Goal: Task Accomplishment & Management: Manage account settings

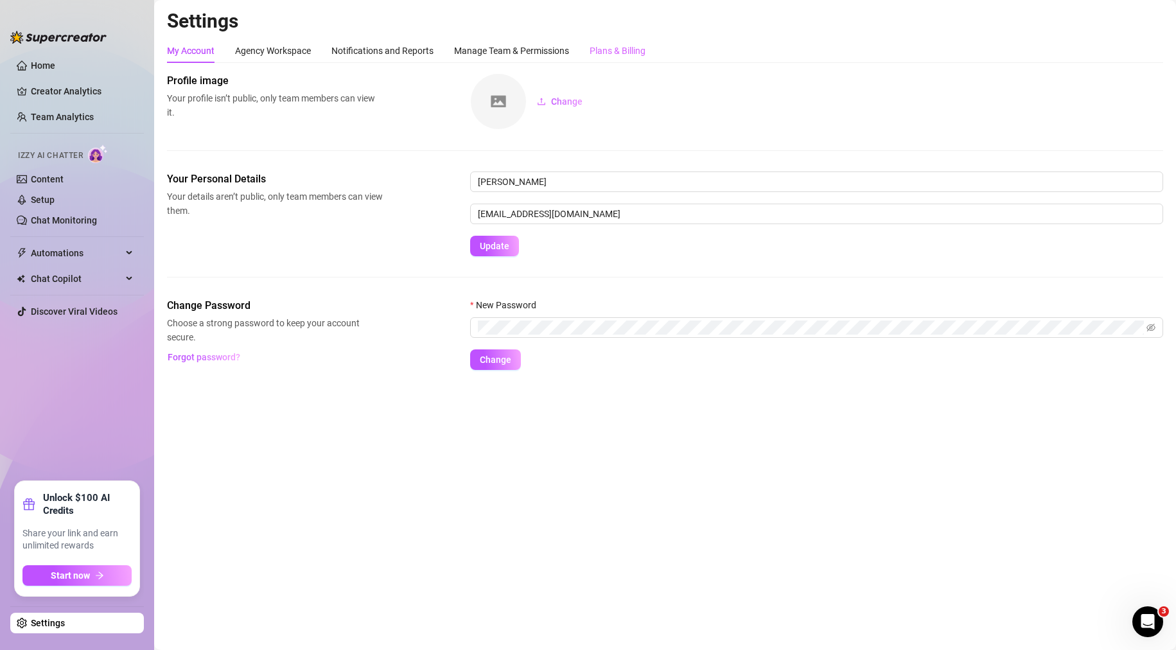
click at [601, 43] on div "Plans & Billing" at bounding box center [617, 51] width 56 height 24
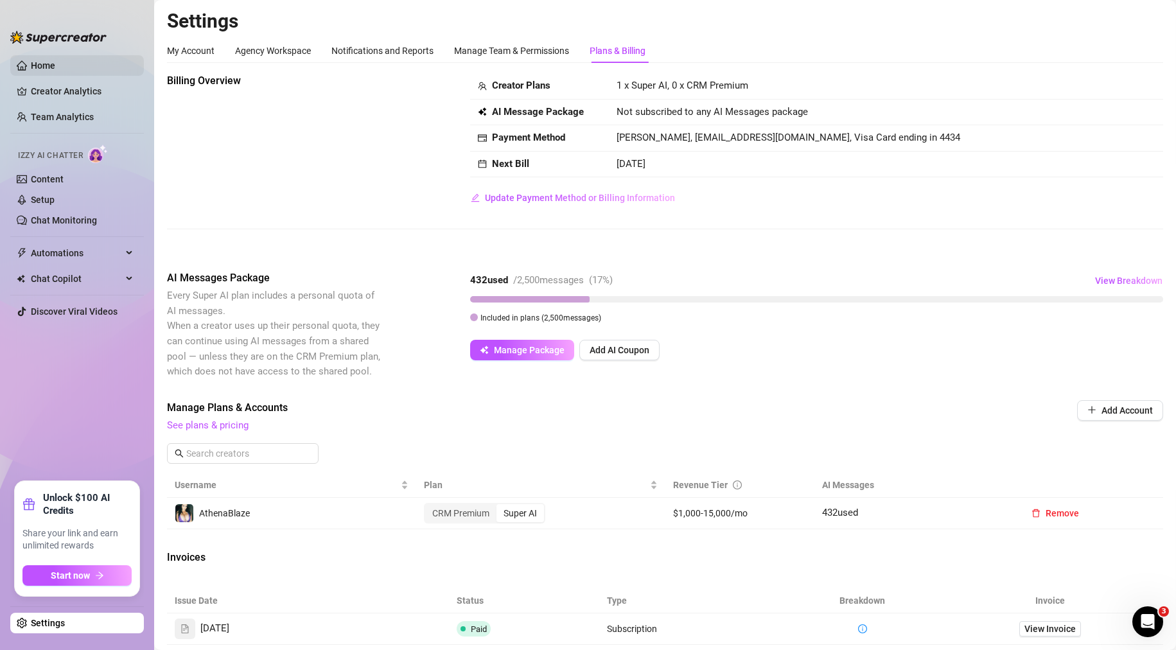
click at [49, 63] on link "Home" at bounding box center [43, 65] width 24 height 10
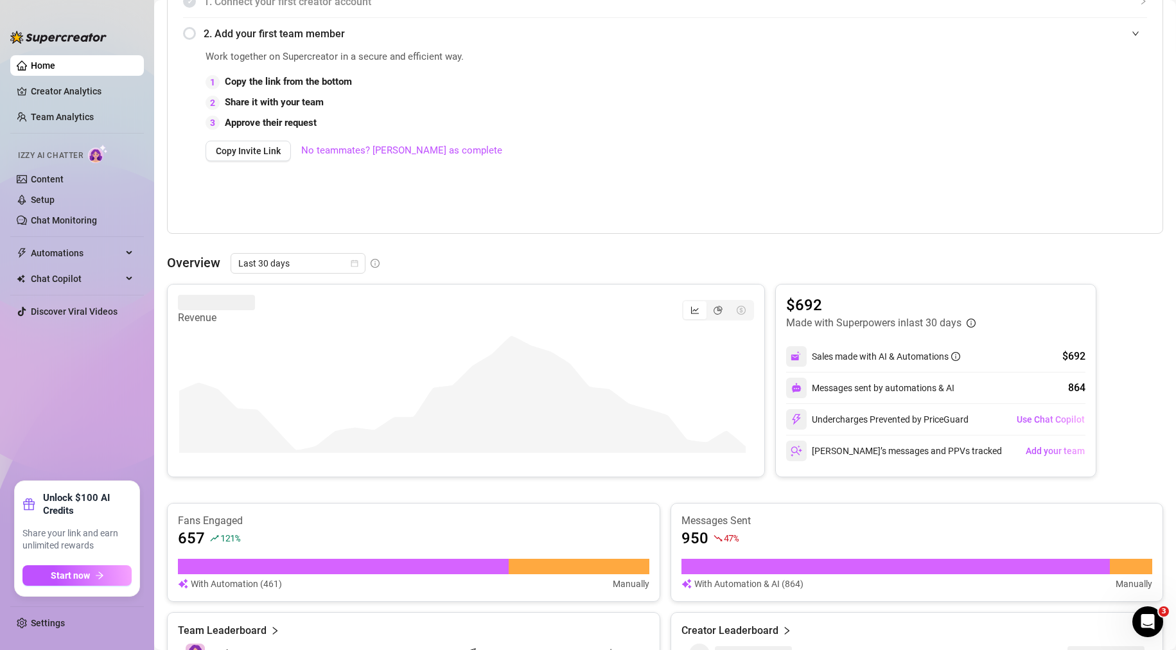
scroll to position [449, 0]
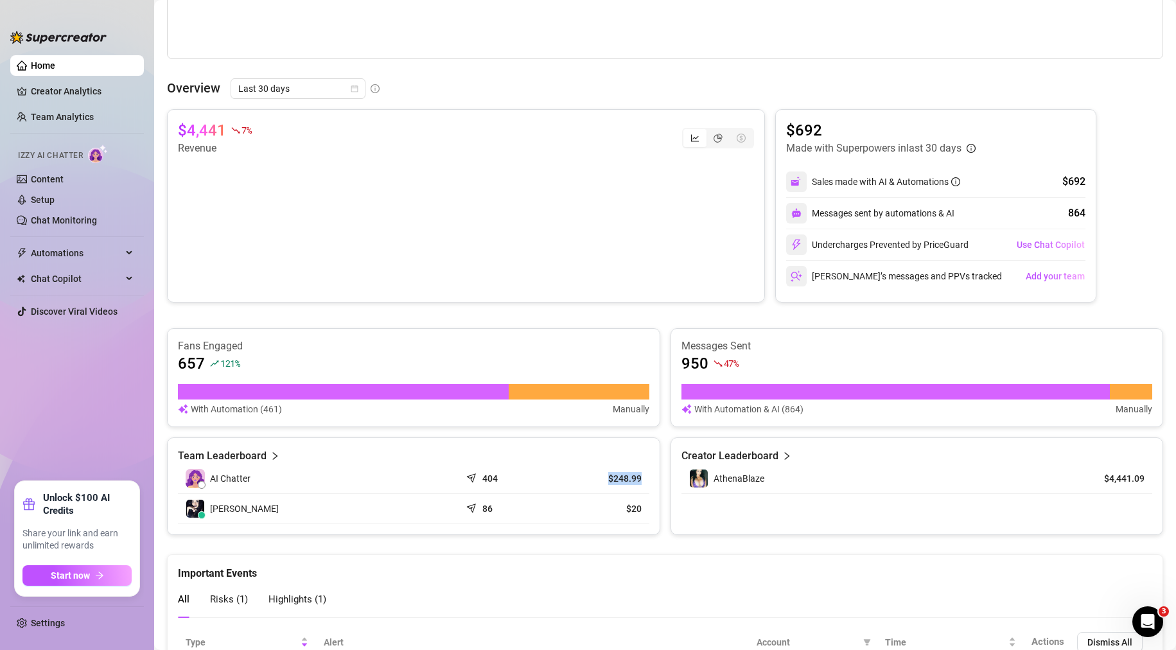
drag, startPoint x: 636, startPoint y: 475, endPoint x: 596, endPoint y: 476, distance: 39.8
click at [596, 476] on td "$248.99" at bounding box center [602, 479] width 94 height 30
click at [659, 417] on div "Fans Engaged 657 121 % With Automation (461) Manually Messages Sent 950 47 % Wi…" at bounding box center [665, 377] width 996 height 99
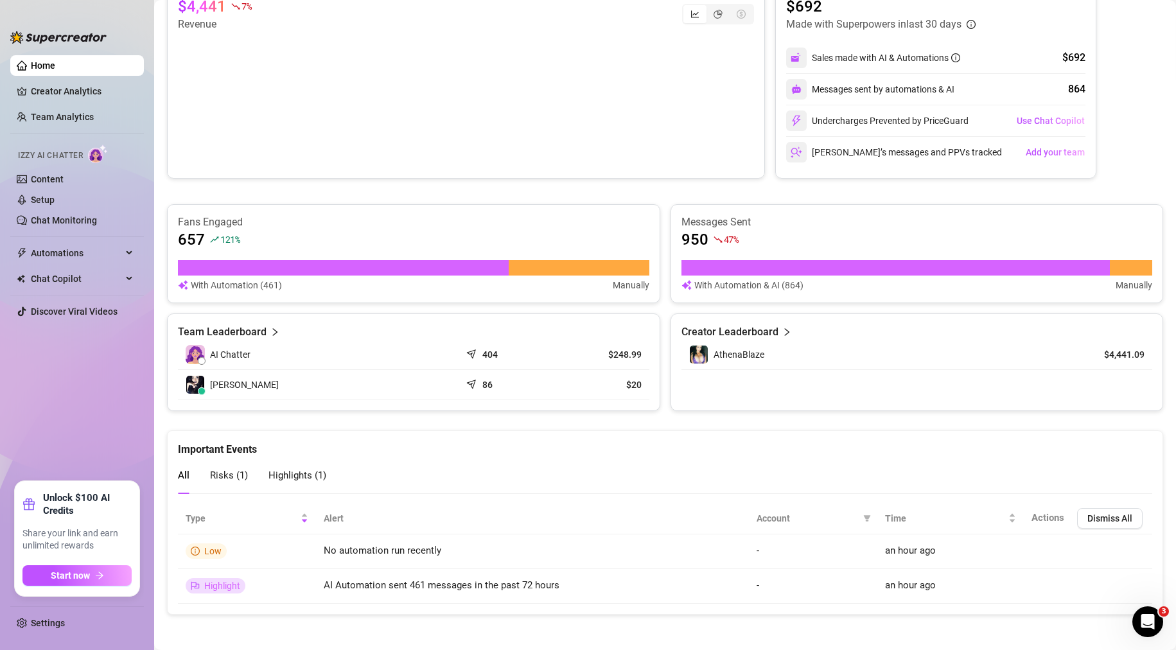
scroll to position [577, 0]
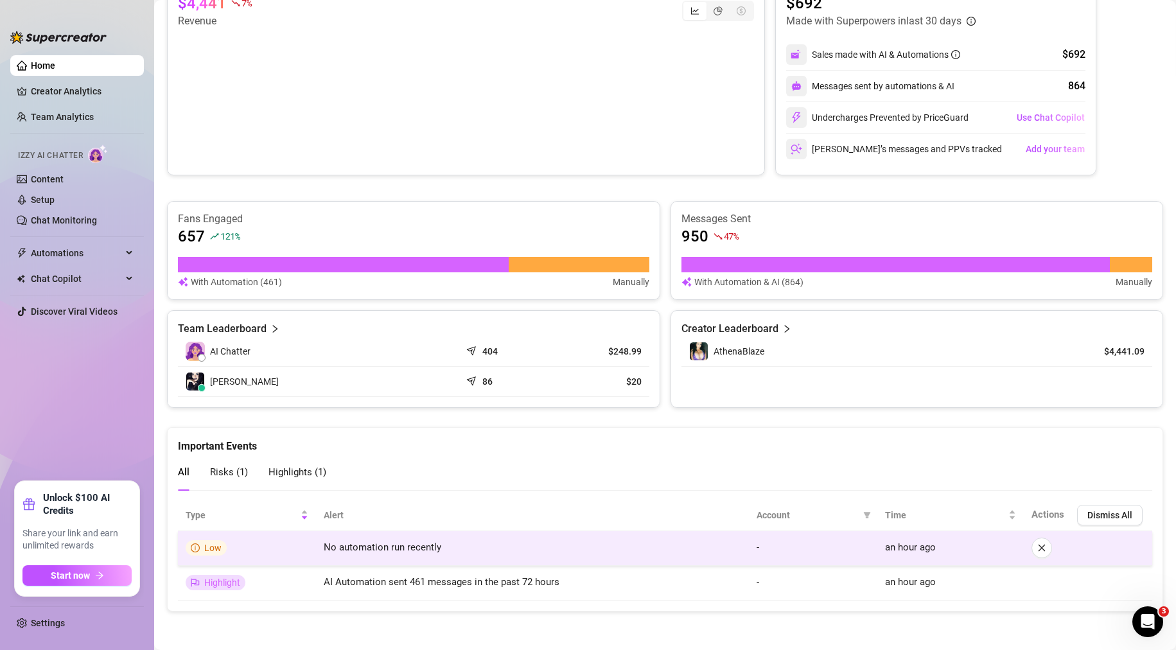
click at [438, 546] on td "No automation run recently" at bounding box center [532, 548] width 433 height 35
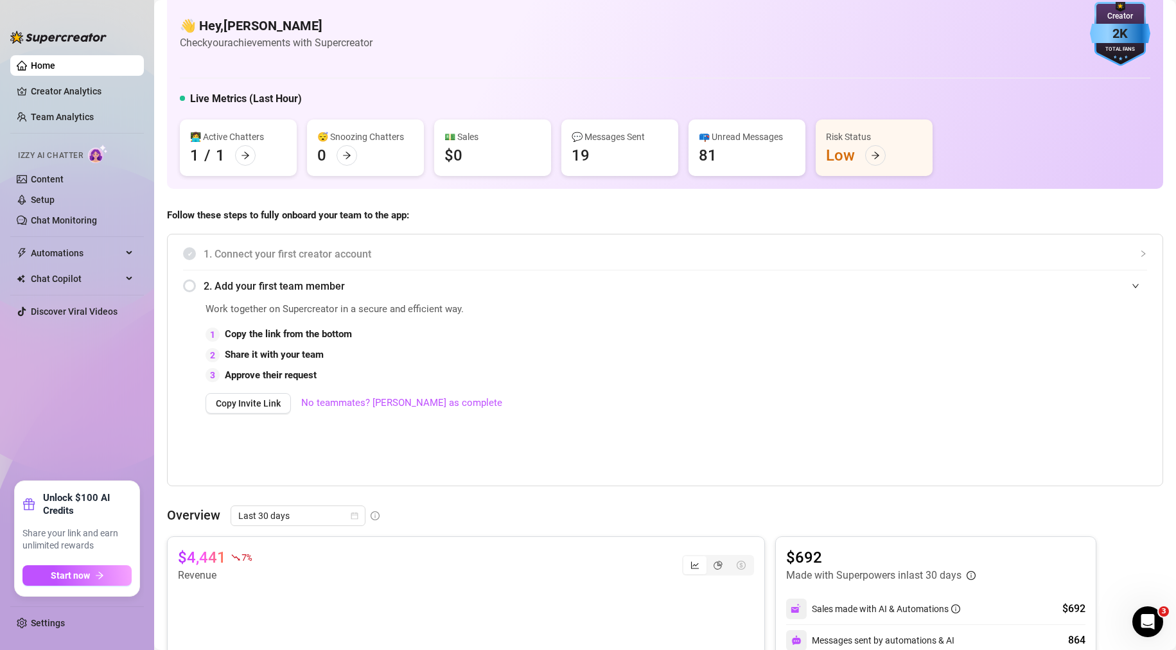
scroll to position [0, 0]
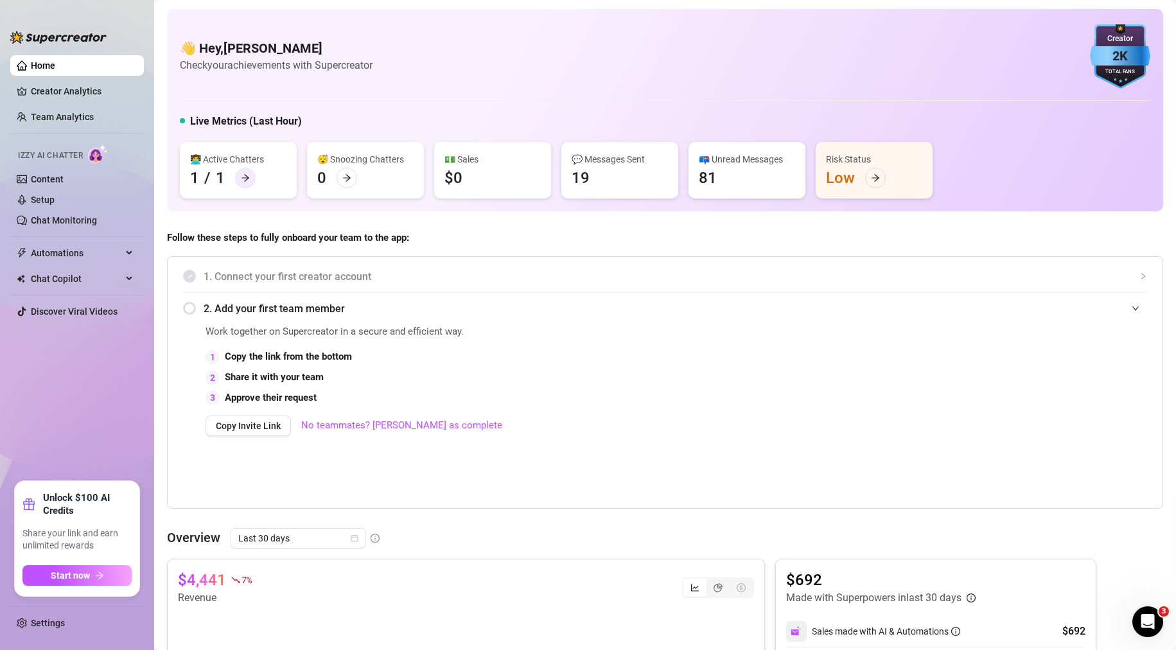
click at [254, 181] on div at bounding box center [245, 178] width 21 height 21
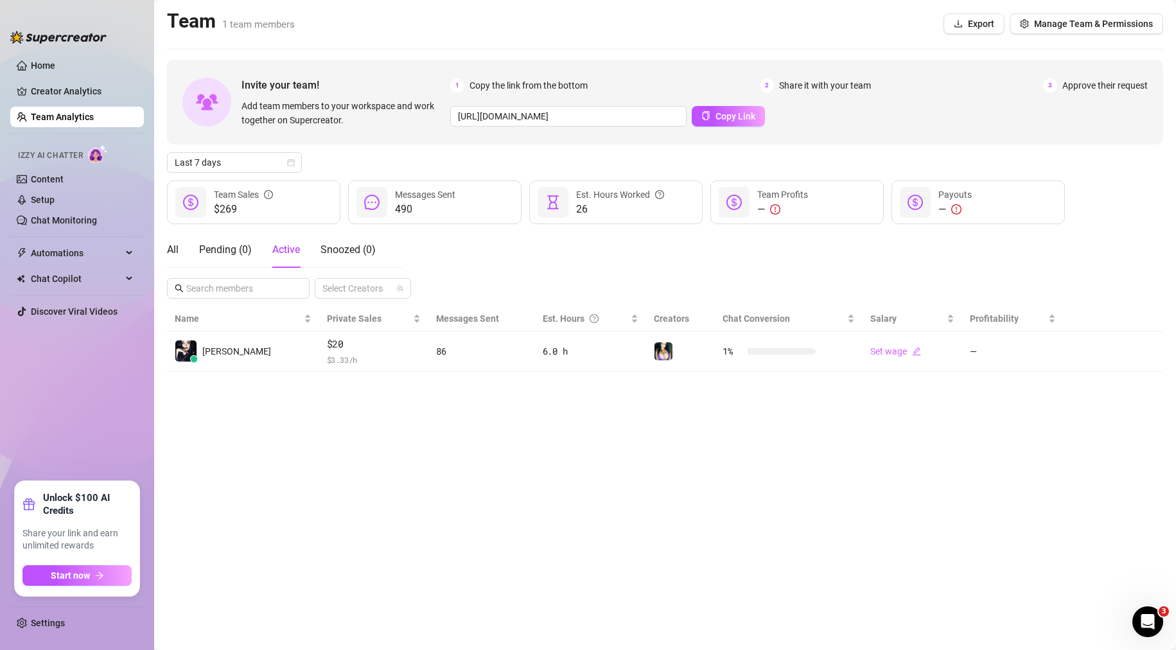
click at [491, 240] on div "All Pending ( 0 ) Active Snoozed ( 0 ) Select Creators" at bounding box center [665, 265] width 996 height 67
click at [55, 71] on link "Home" at bounding box center [43, 65] width 24 height 10
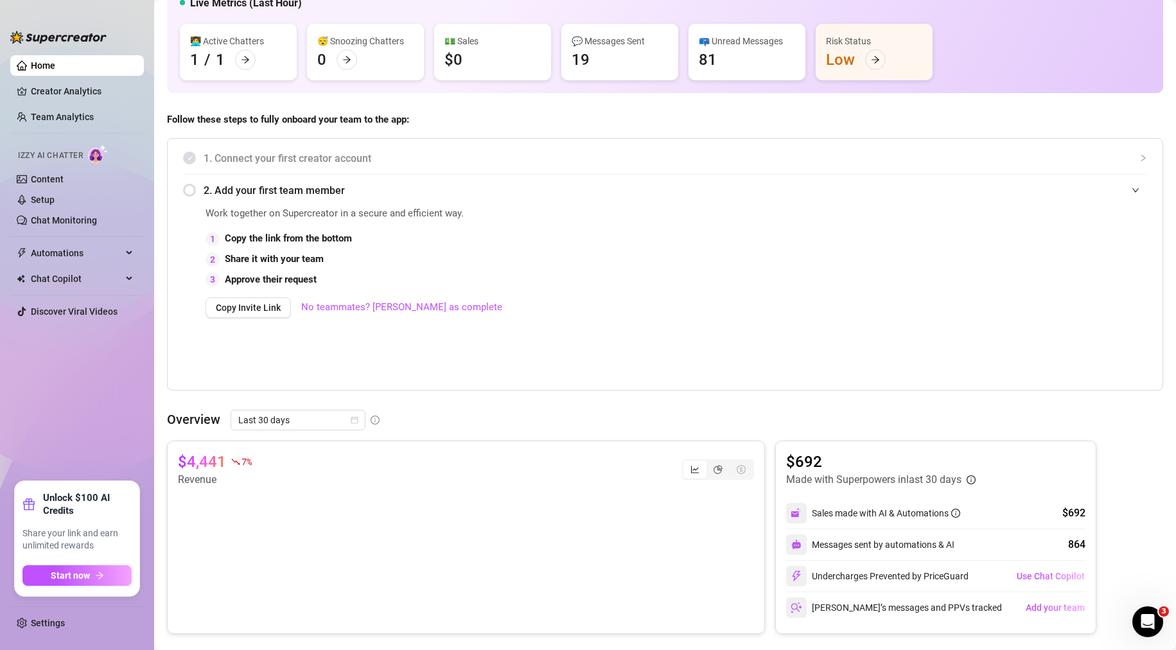
scroll to position [63, 0]
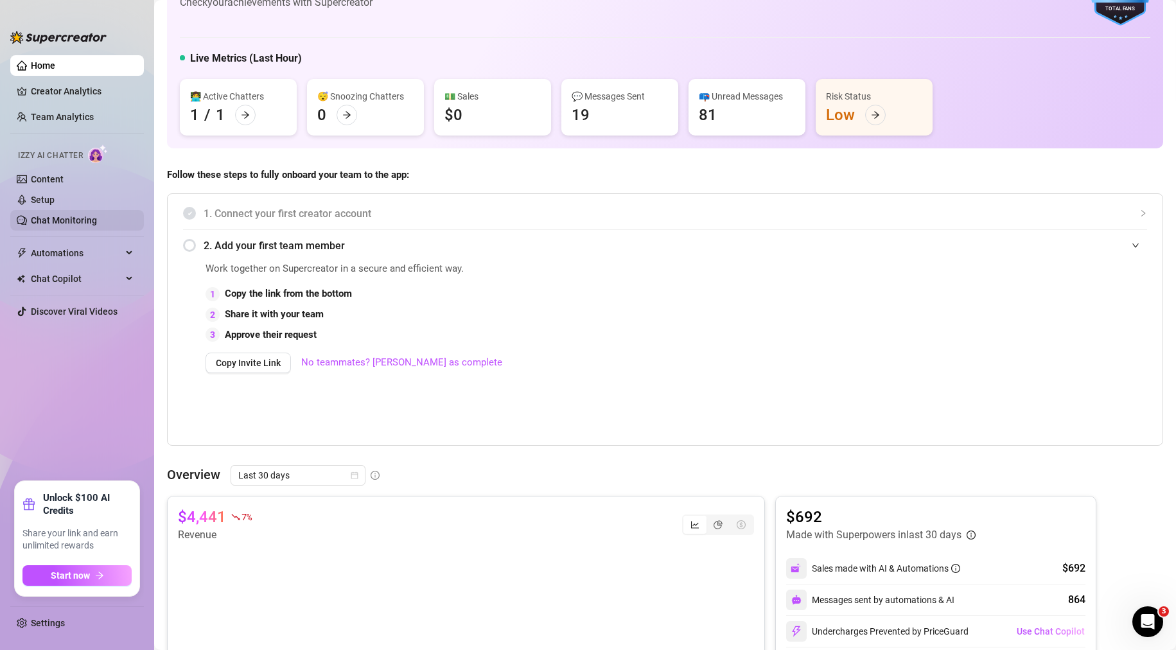
click at [65, 216] on link "Chat Monitoring" at bounding box center [64, 220] width 66 height 10
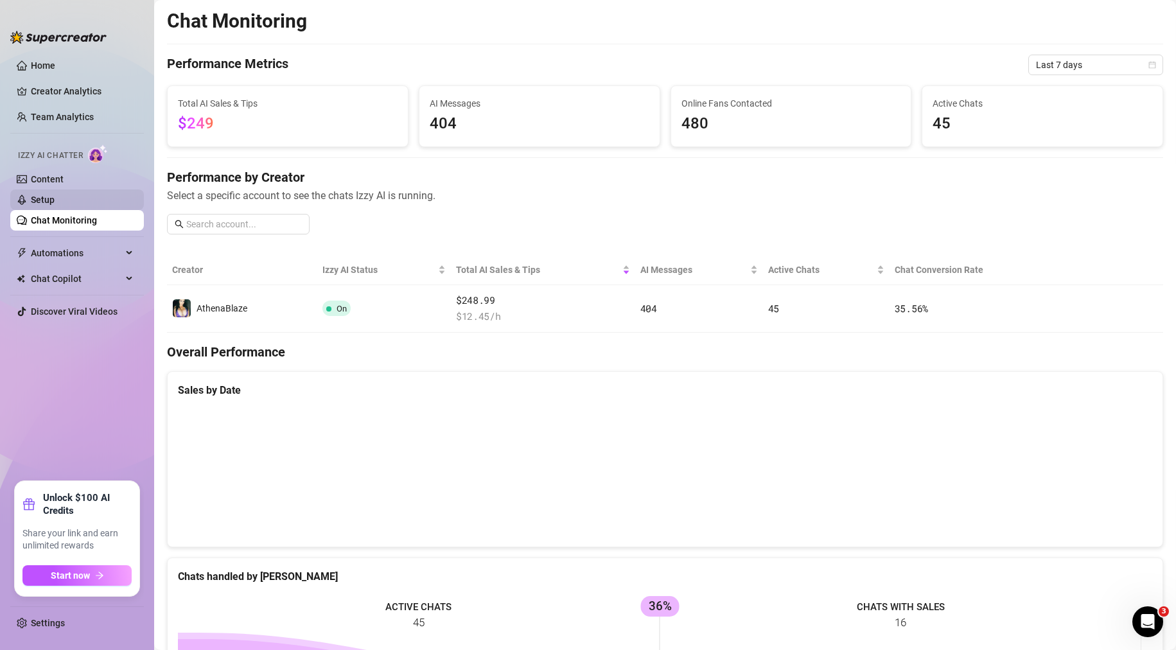
click at [55, 199] on link "Setup" at bounding box center [43, 200] width 24 height 10
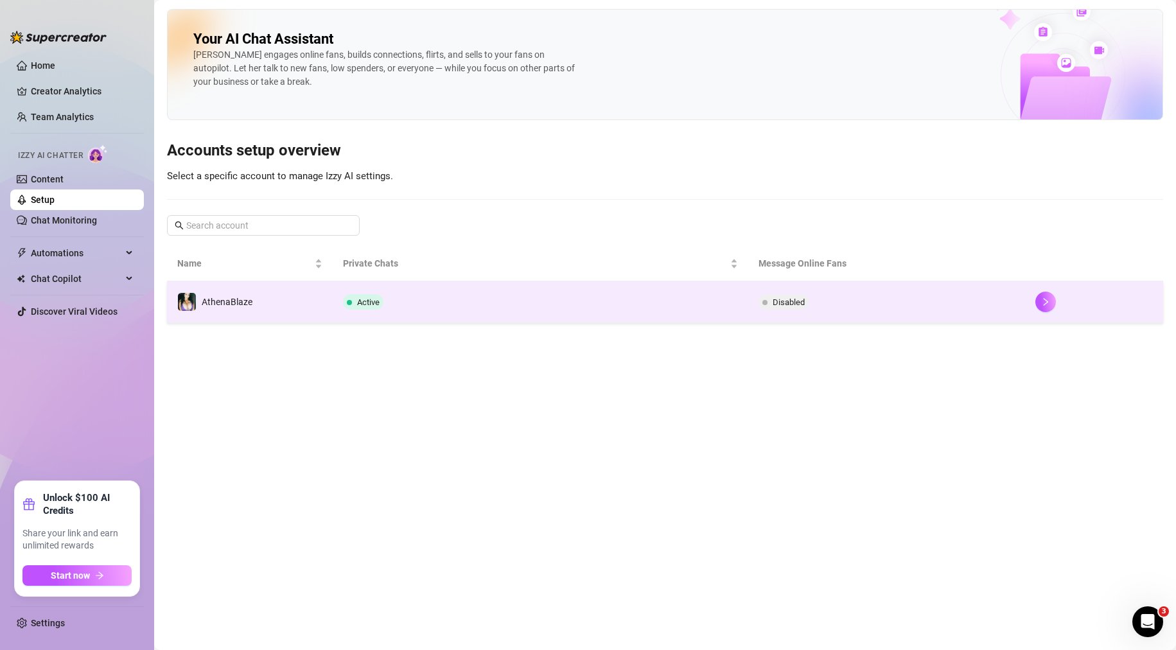
click at [428, 298] on td "Active" at bounding box center [540, 302] width 415 height 42
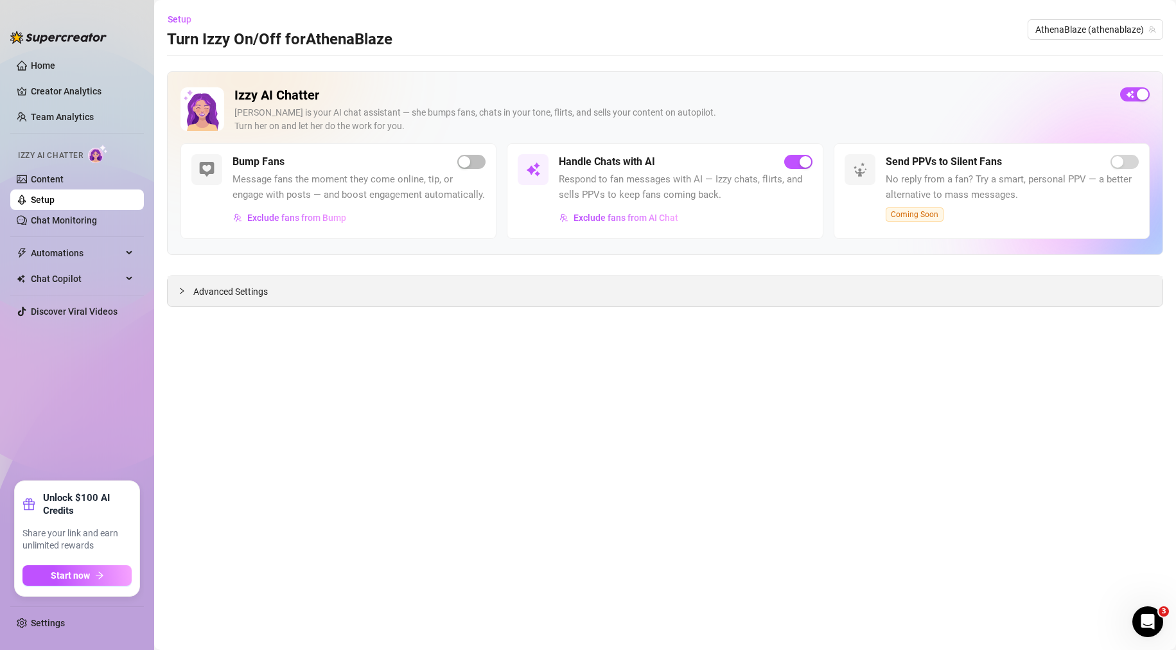
click at [232, 297] on span "Advanced Settings" at bounding box center [230, 291] width 74 height 14
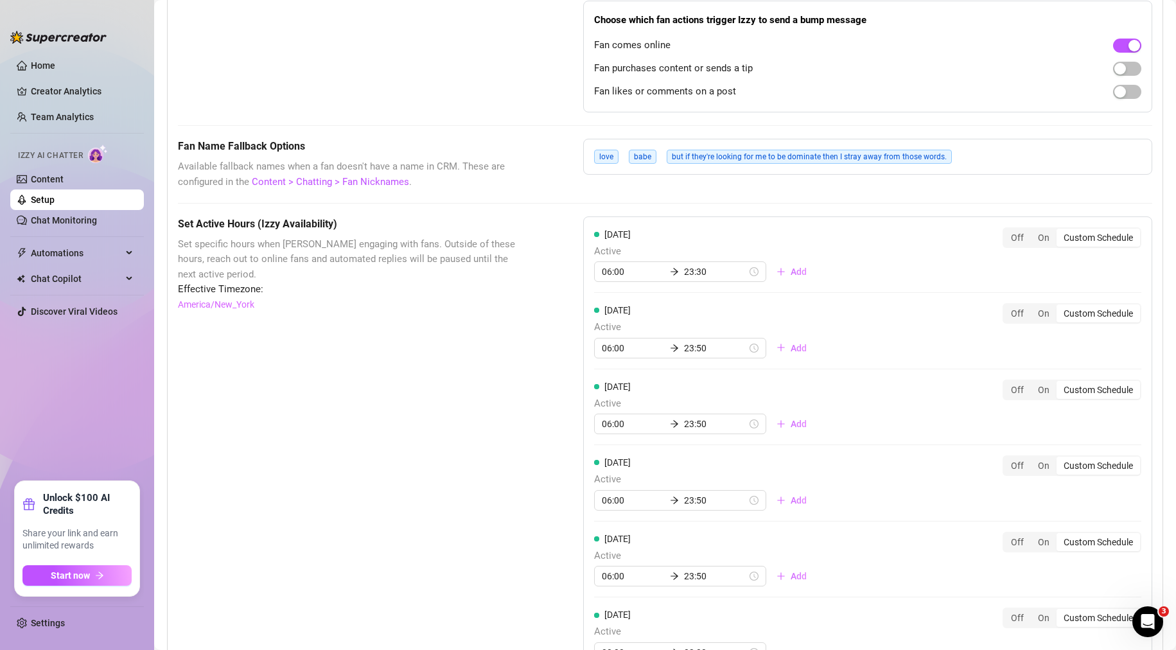
scroll to position [786, 0]
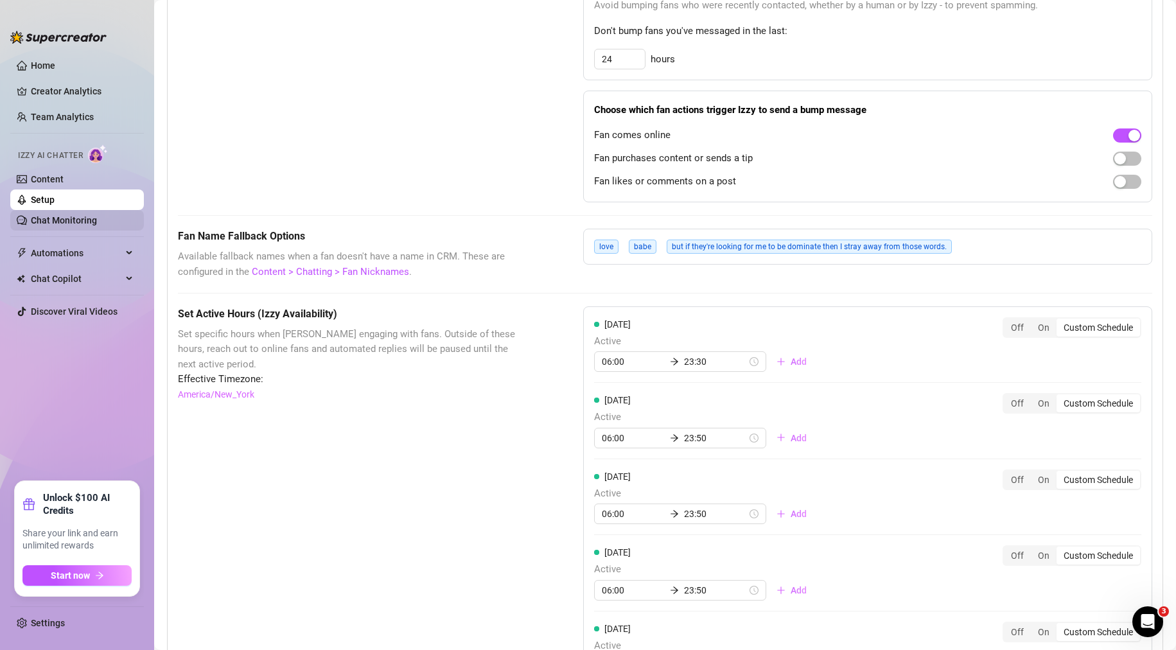
click at [71, 225] on link "Chat Monitoring" at bounding box center [64, 220] width 66 height 10
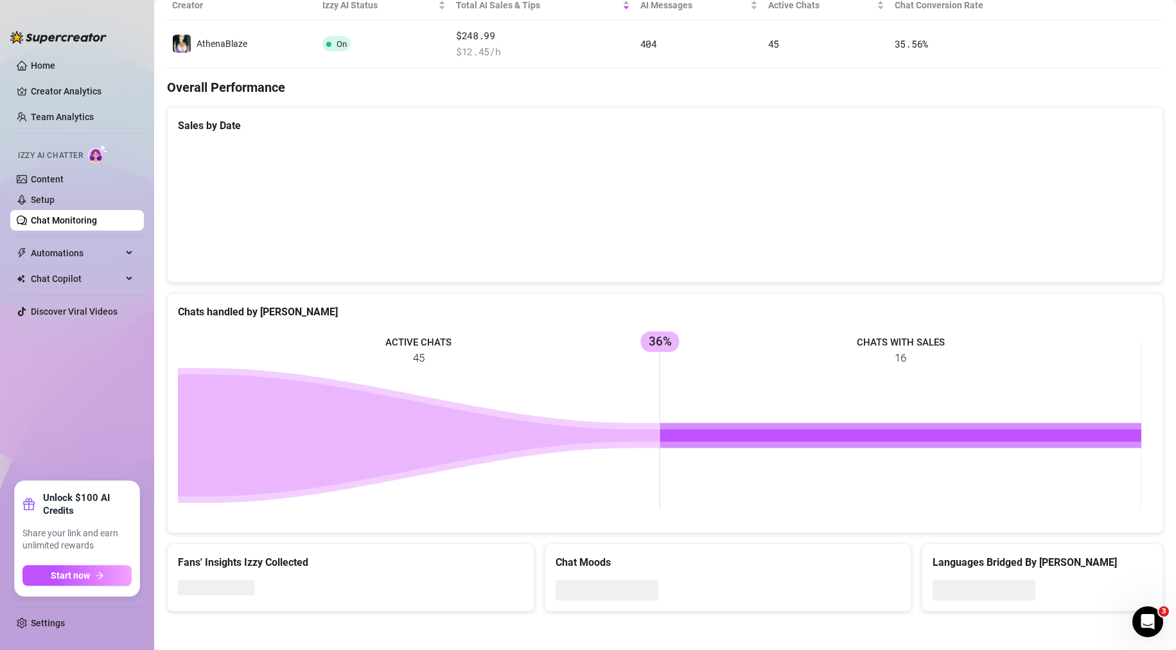
scroll to position [8, 0]
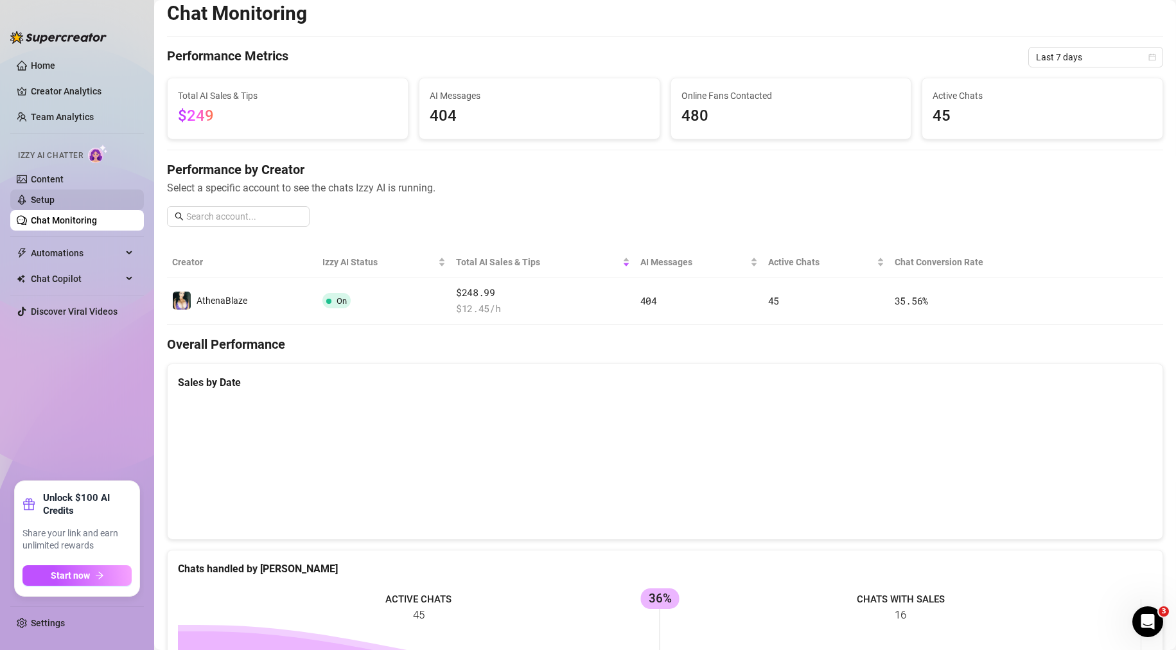
click at [55, 199] on link "Setup" at bounding box center [43, 200] width 24 height 10
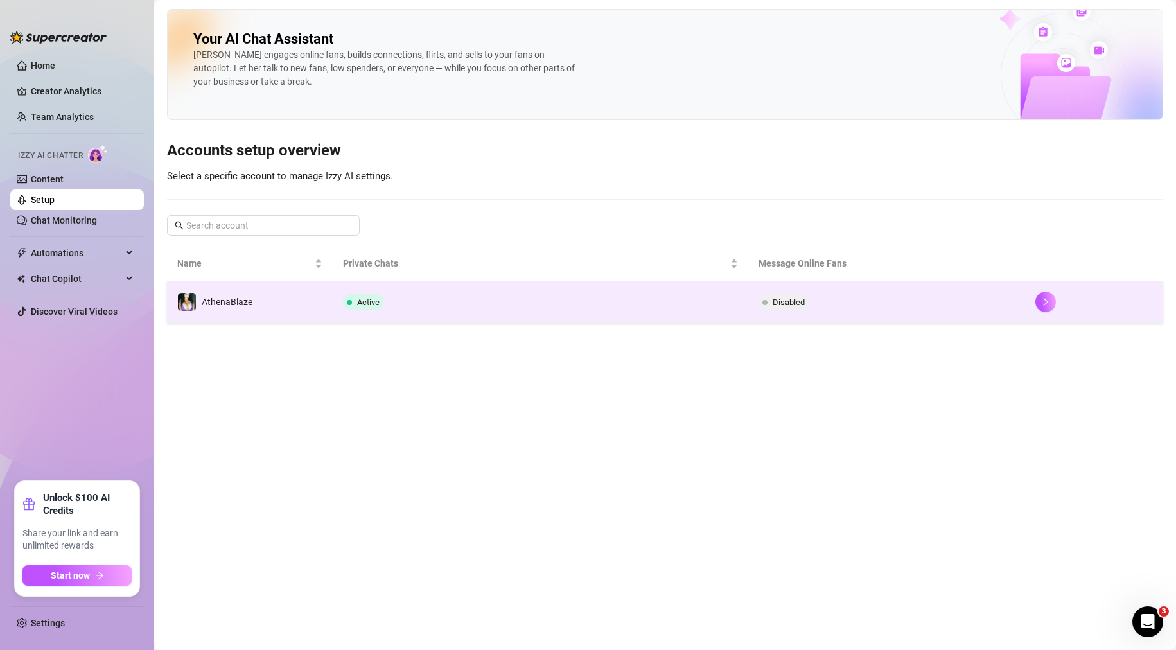
click at [550, 315] on td "Active" at bounding box center [540, 302] width 415 height 42
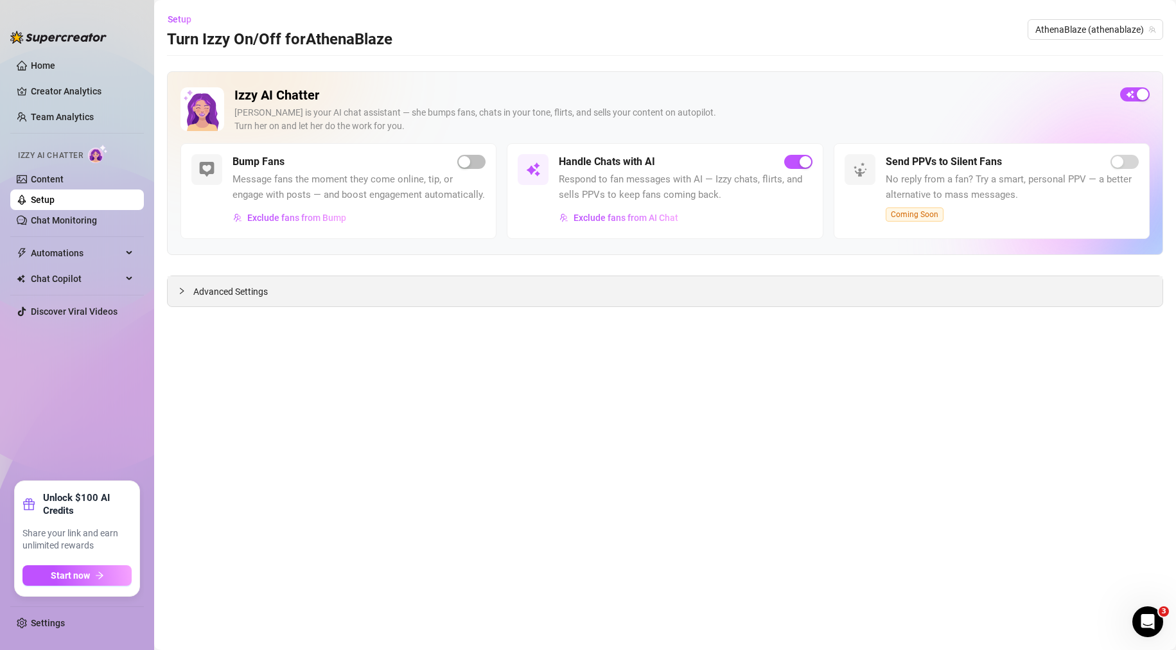
click at [208, 291] on span "Advanced Settings" at bounding box center [230, 291] width 74 height 14
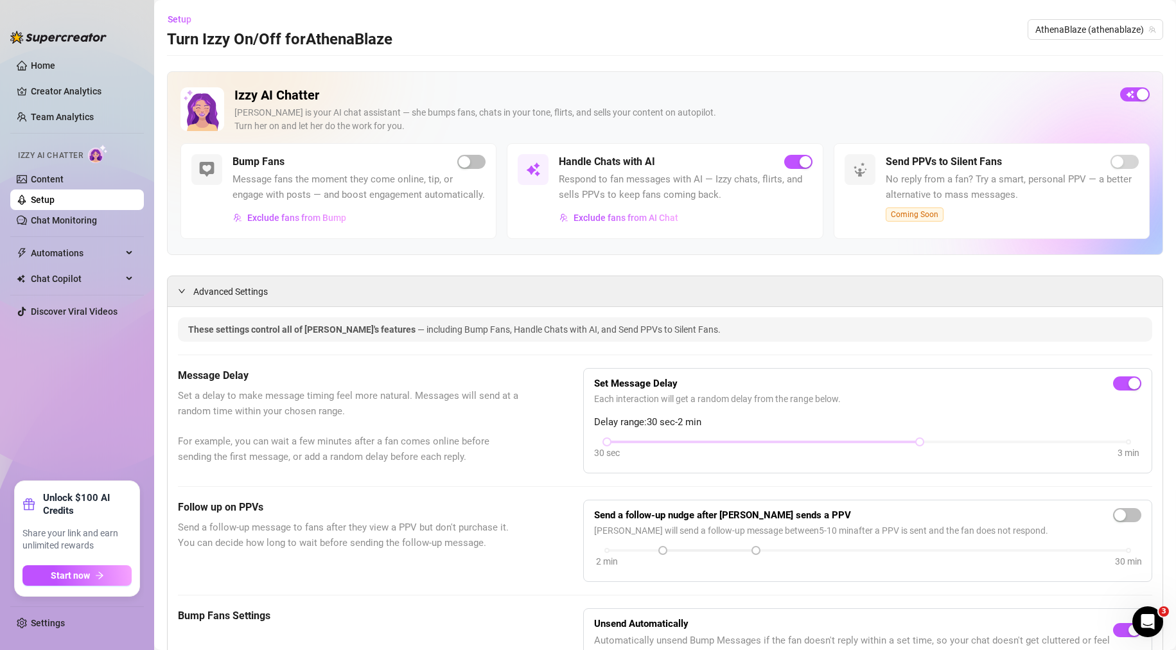
drag, startPoint x: 537, startPoint y: 577, endPoint x: 540, endPoint y: 273, distance: 304.3
click at [462, 162] on div "button" at bounding box center [464, 162] width 12 height 12
click at [462, 162] on span "button" at bounding box center [471, 162] width 28 height 14
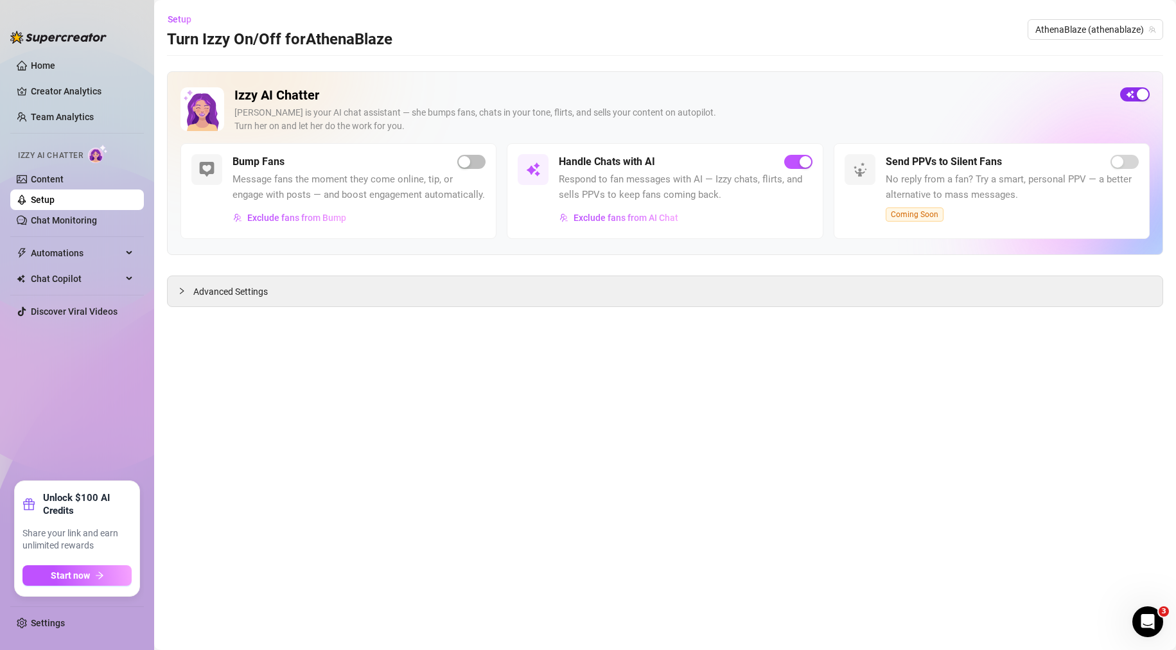
click at [1124, 97] on span "button" at bounding box center [1135, 94] width 30 height 14
click at [180, 293] on icon "collapsed" at bounding box center [182, 291] width 4 height 6
